Goal: Navigation & Orientation: Find specific page/section

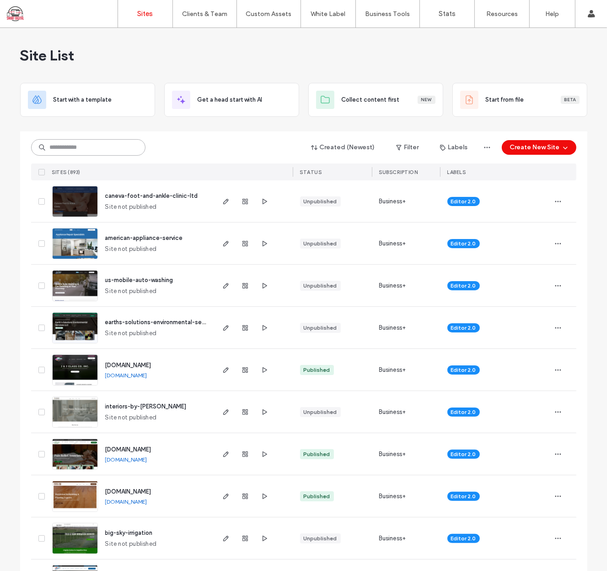
click at [116, 141] on input at bounding box center [88, 147] width 114 height 16
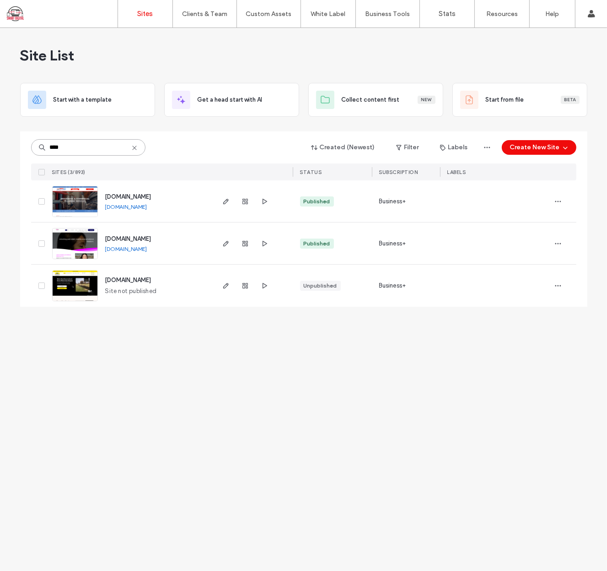
type input "****"
click at [116, 241] on span "www.arlenesantiago.com" at bounding box center [128, 238] width 46 height 7
